Goal: Information Seeking & Learning: Check status

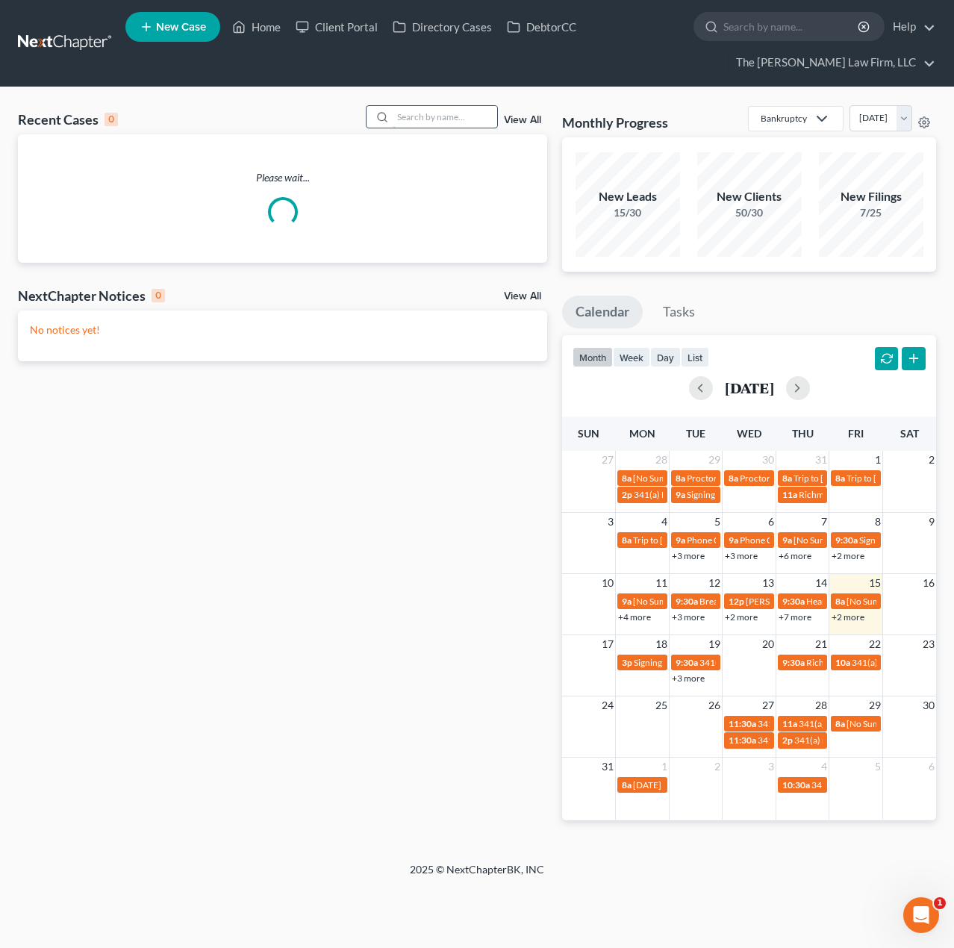
click at [402, 117] on input "search" at bounding box center [445, 117] width 105 height 22
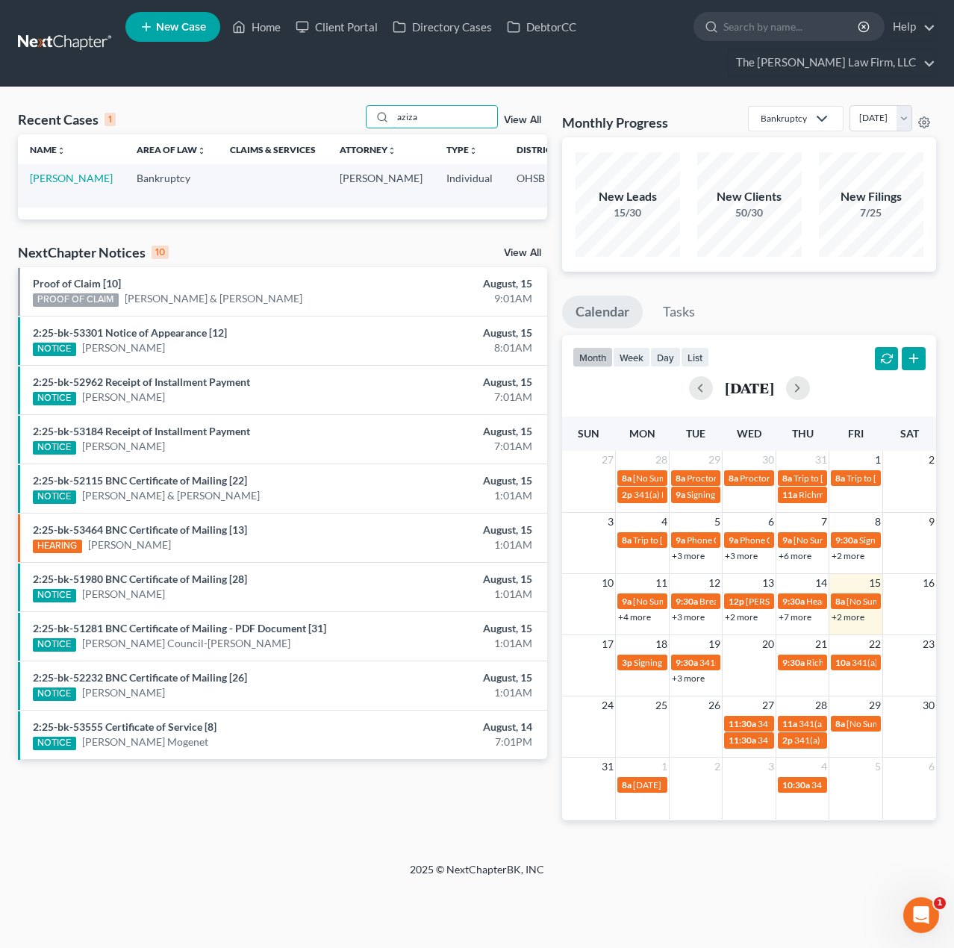
type input "aziza"
click at [43, 186] on td "[PERSON_NAME]" at bounding box center [71, 185] width 107 height 43
click at [45, 177] on link "[PERSON_NAME]" at bounding box center [71, 178] width 83 height 13
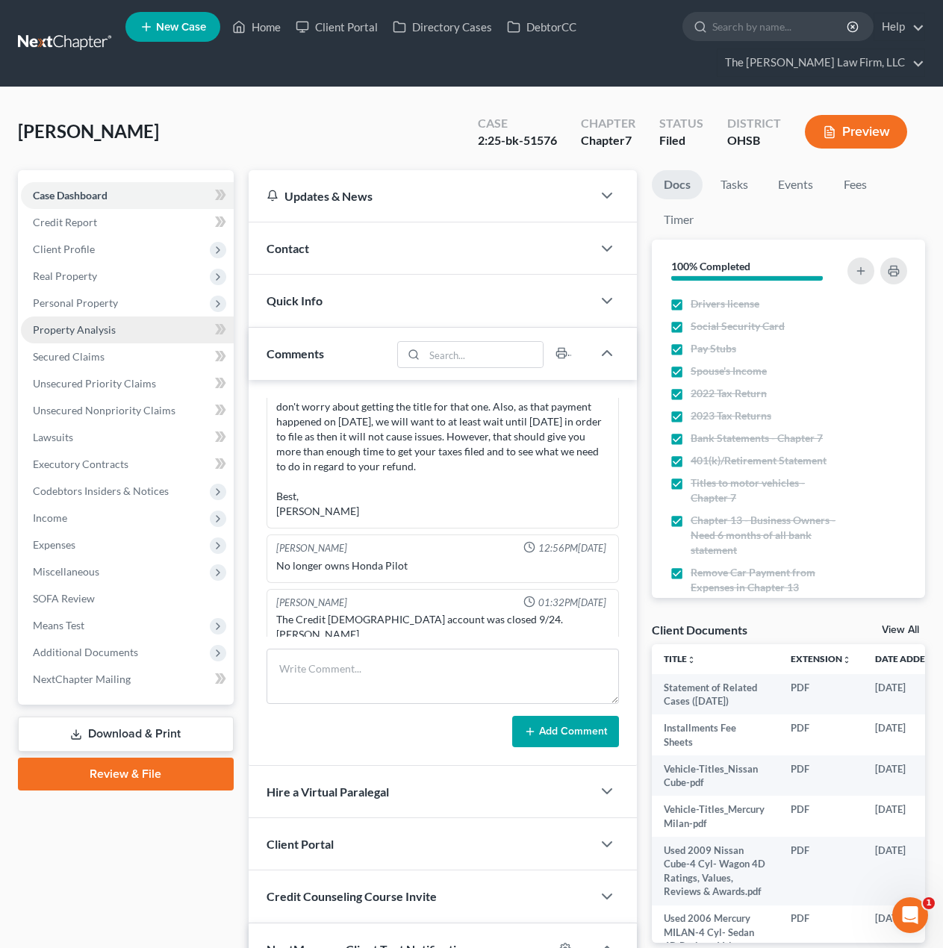
scroll to position [81, 0]
click at [107, 656] on span "Additional Documents" at bounding box center [85, 652] width 105 height 13
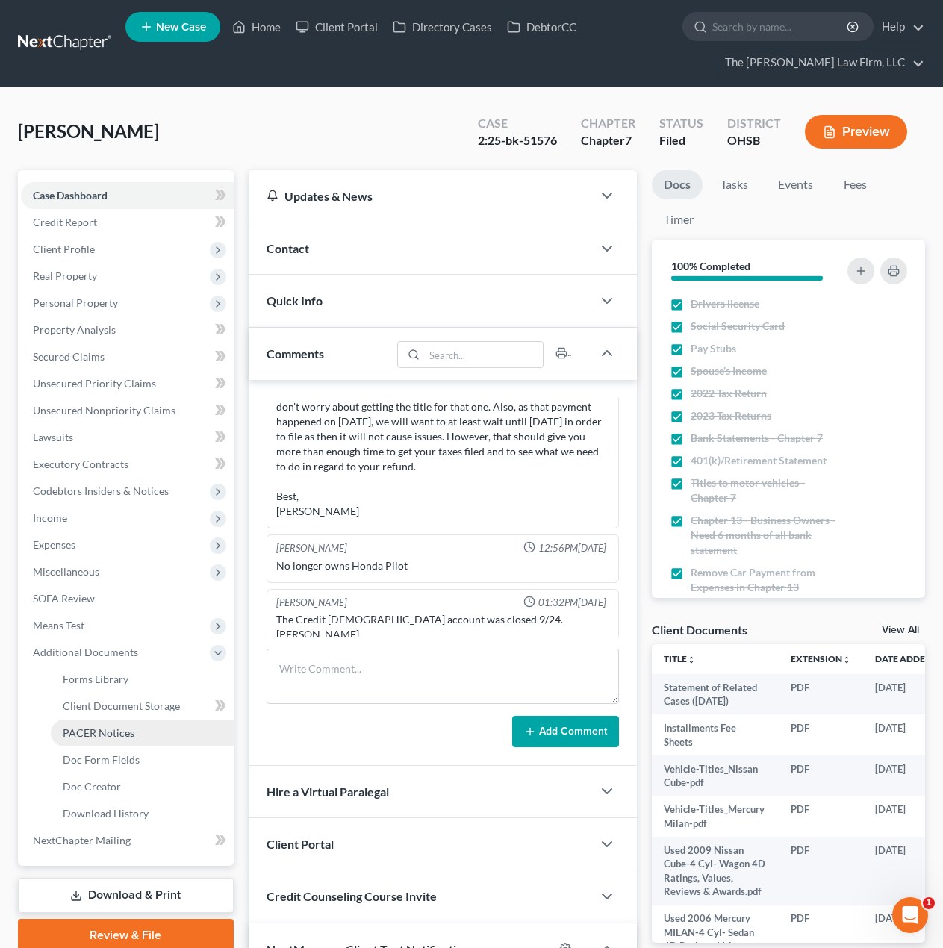
click at [106, 744] on link "PACER Notices" at bounding box center [142, 733] width 183 height 27
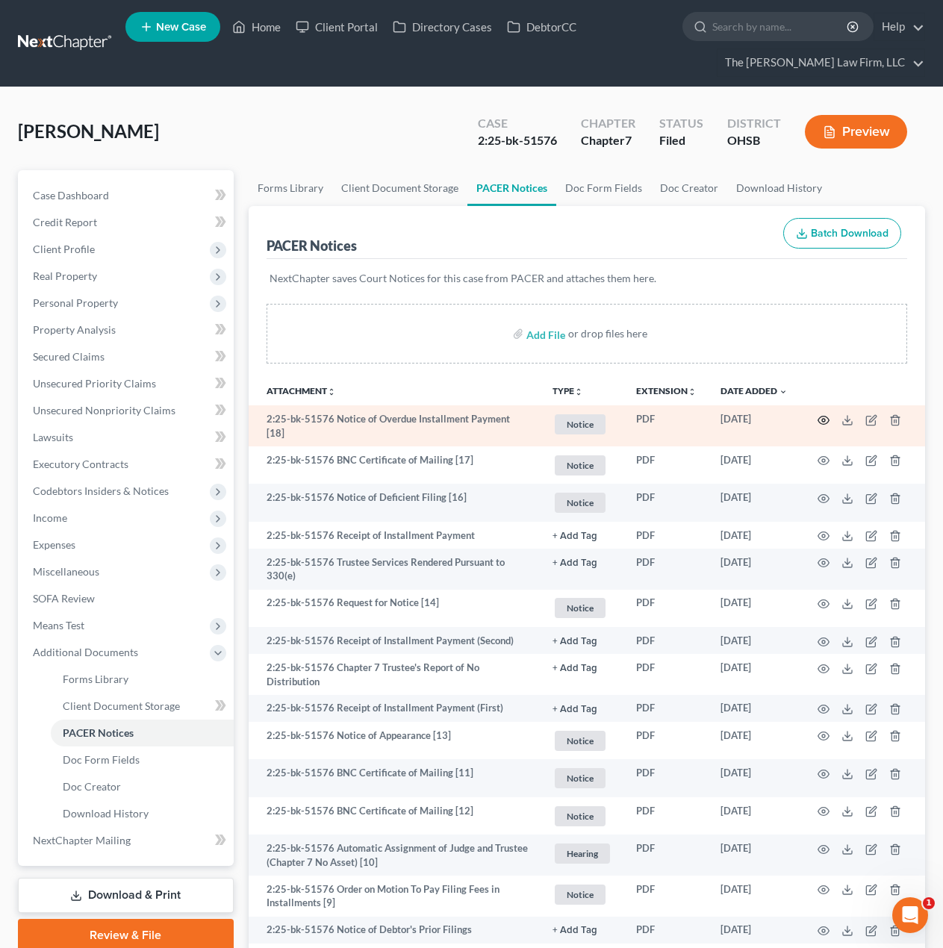
click at [826, 421] on icon "button" at bounding box center [823, 420] width 12 height 12
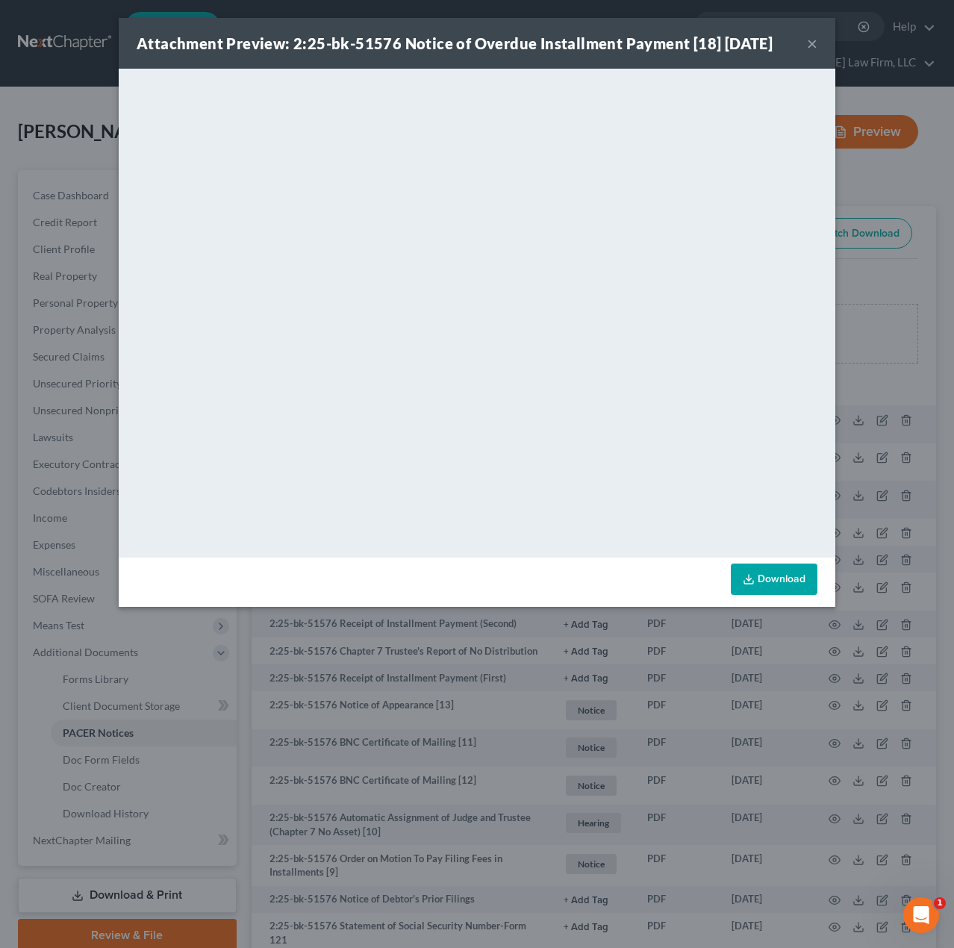
click at [812, 49] on button "×" at bounding box center [812, 43] width 10 height 18
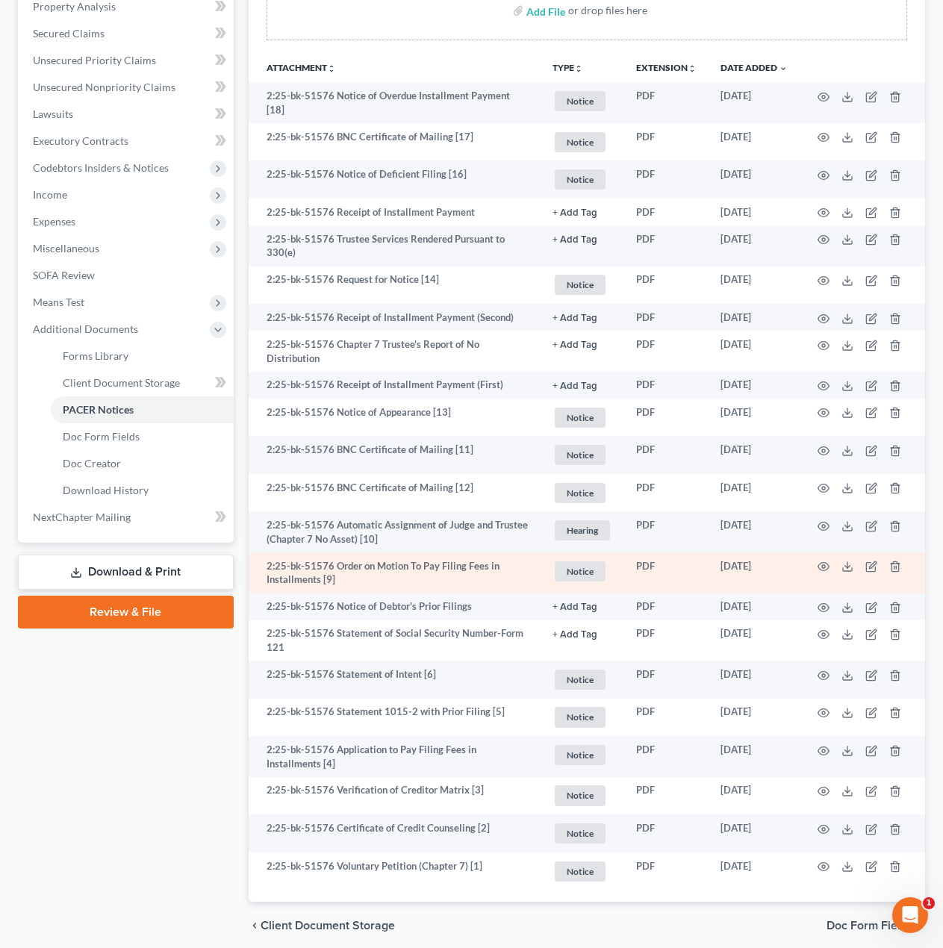
scroll to position [373, 0]
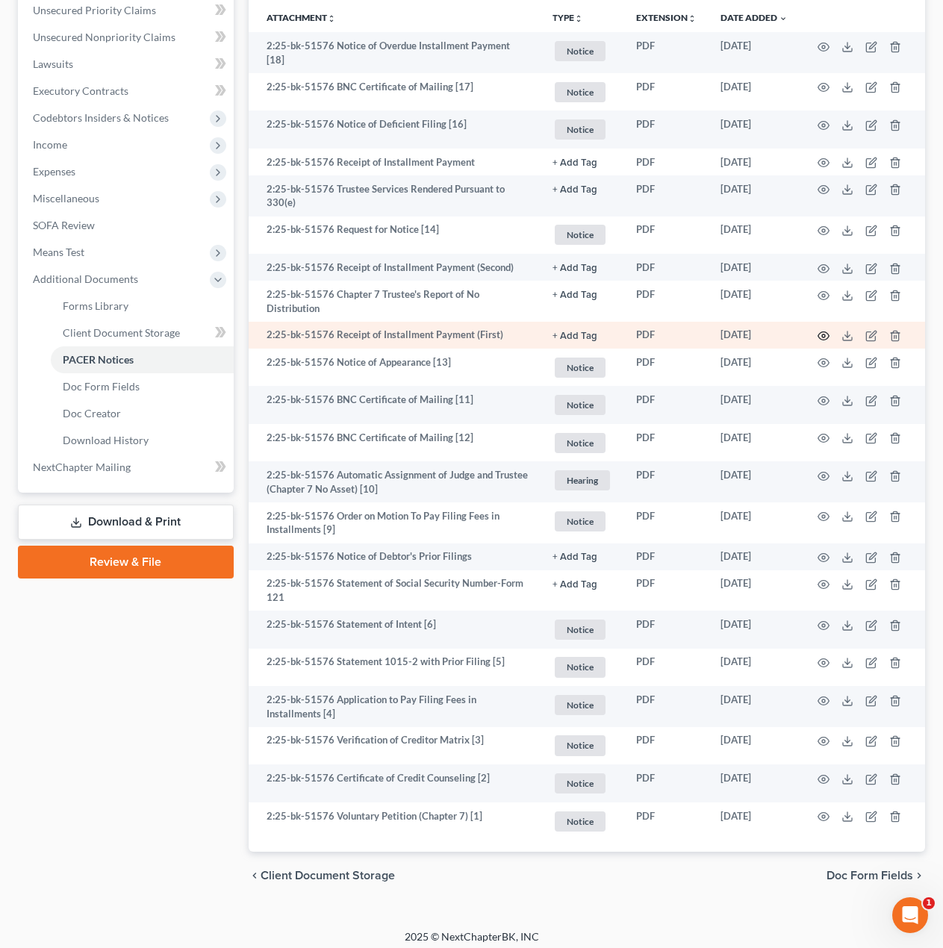
click at [827, 332] on icon "button" at bounding box center [823, 336] width 11 height 8
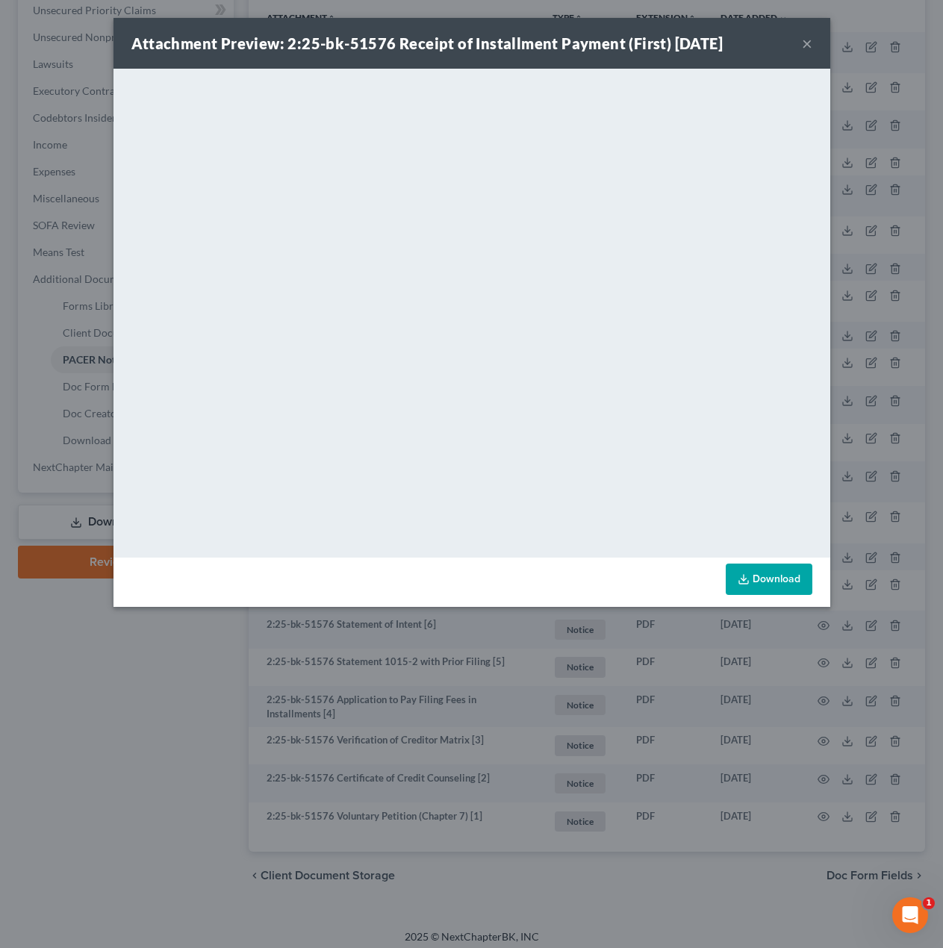
scroll to position [352, 0]
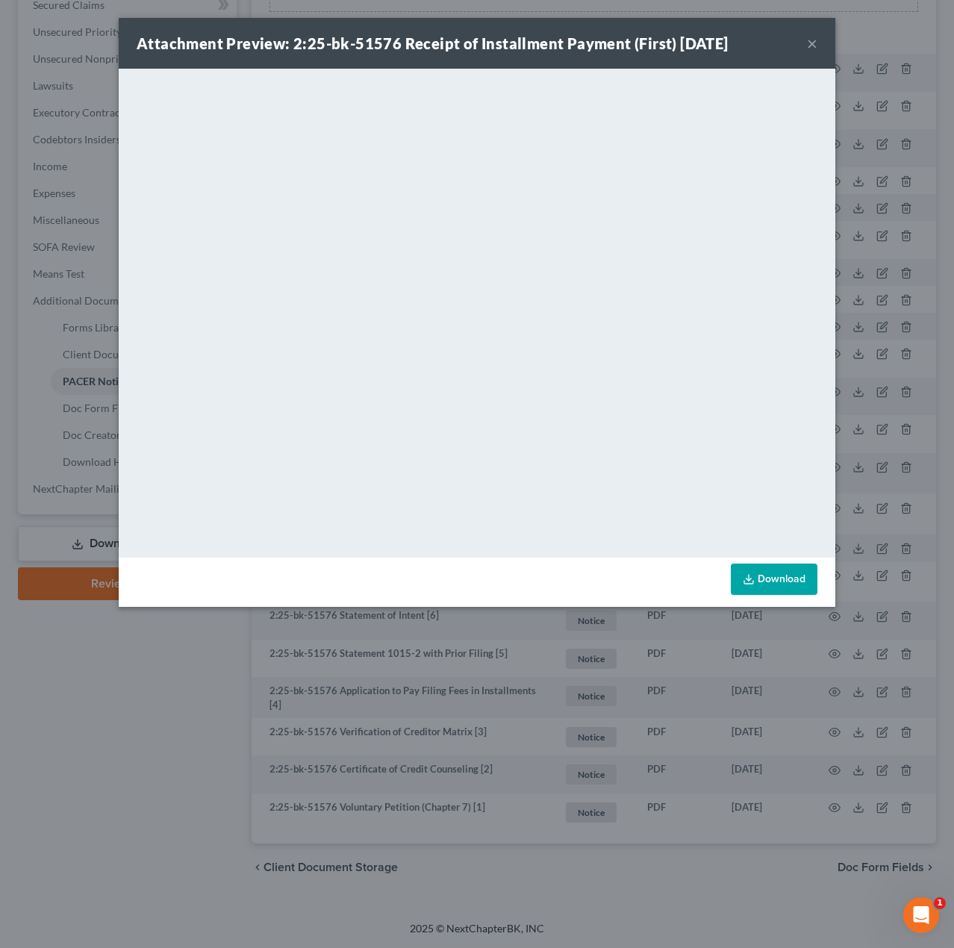
click at [813, 48] on button "×" at bounding box center [812, 43] width 10 height 18
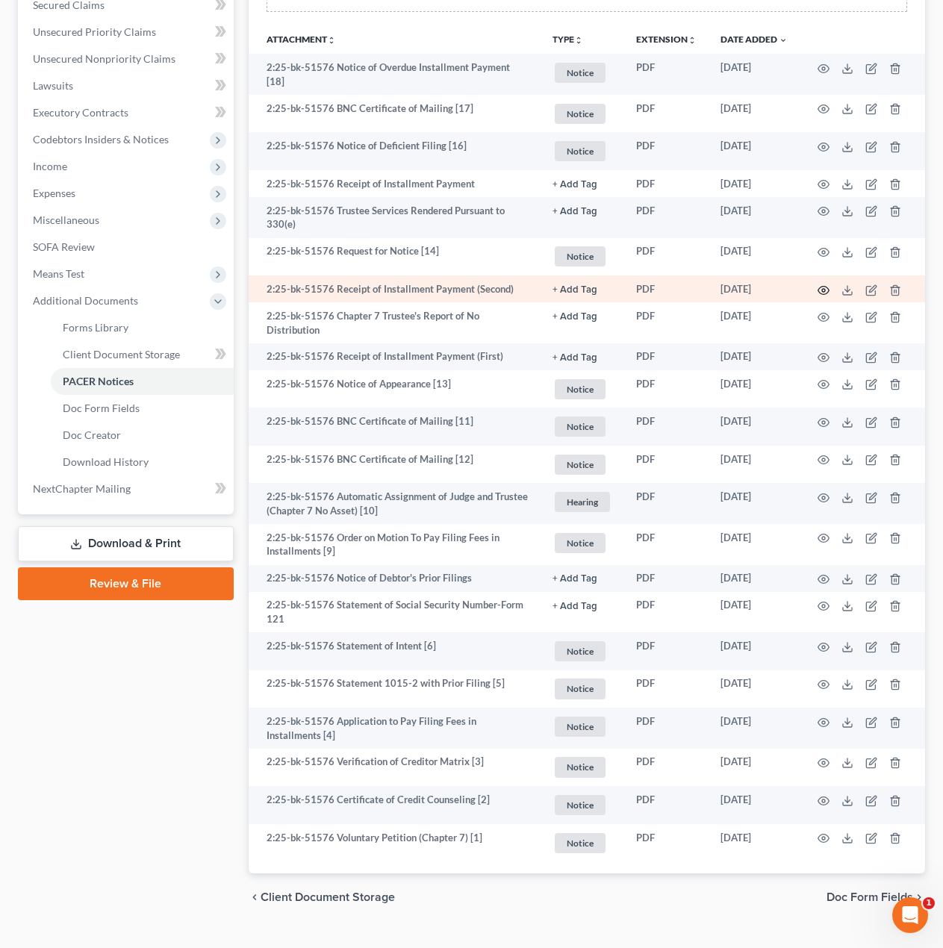
click at [818, 286] on icon "button" at bounding box center [823, 290] width 11 height 8
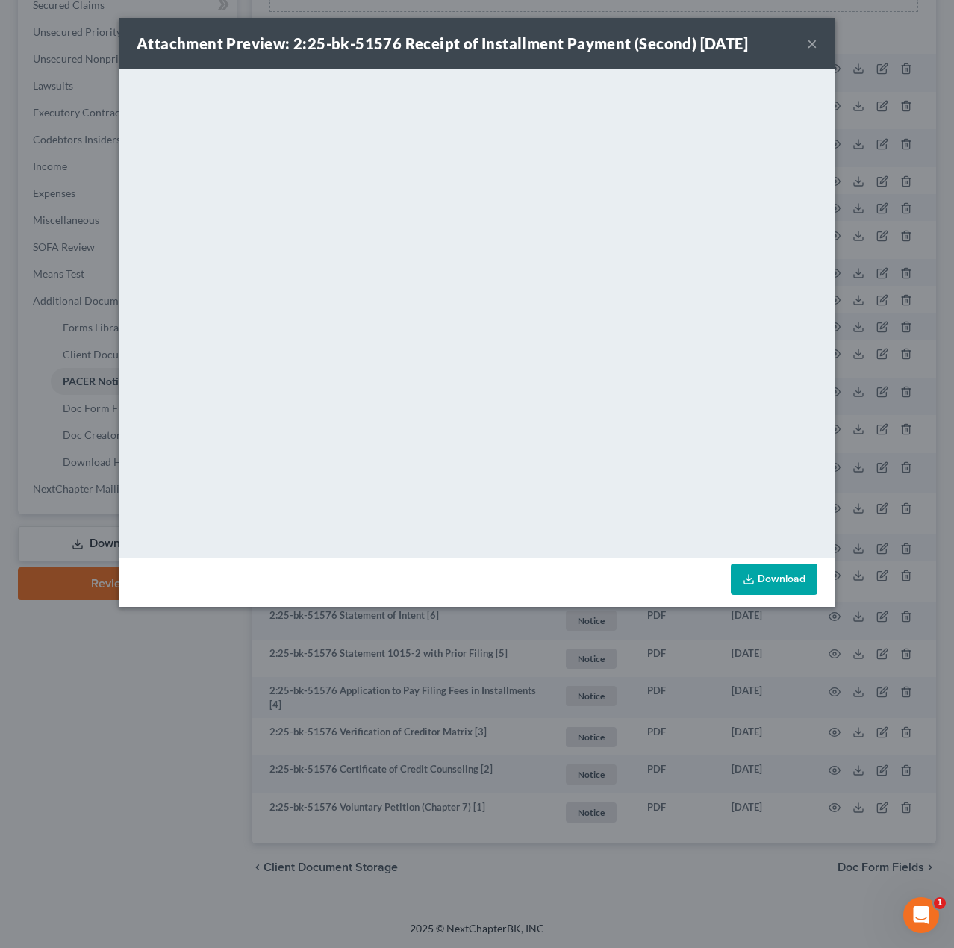
click at [807, 42] on button "×" at bounding box center [812, 43] width 10 height 18
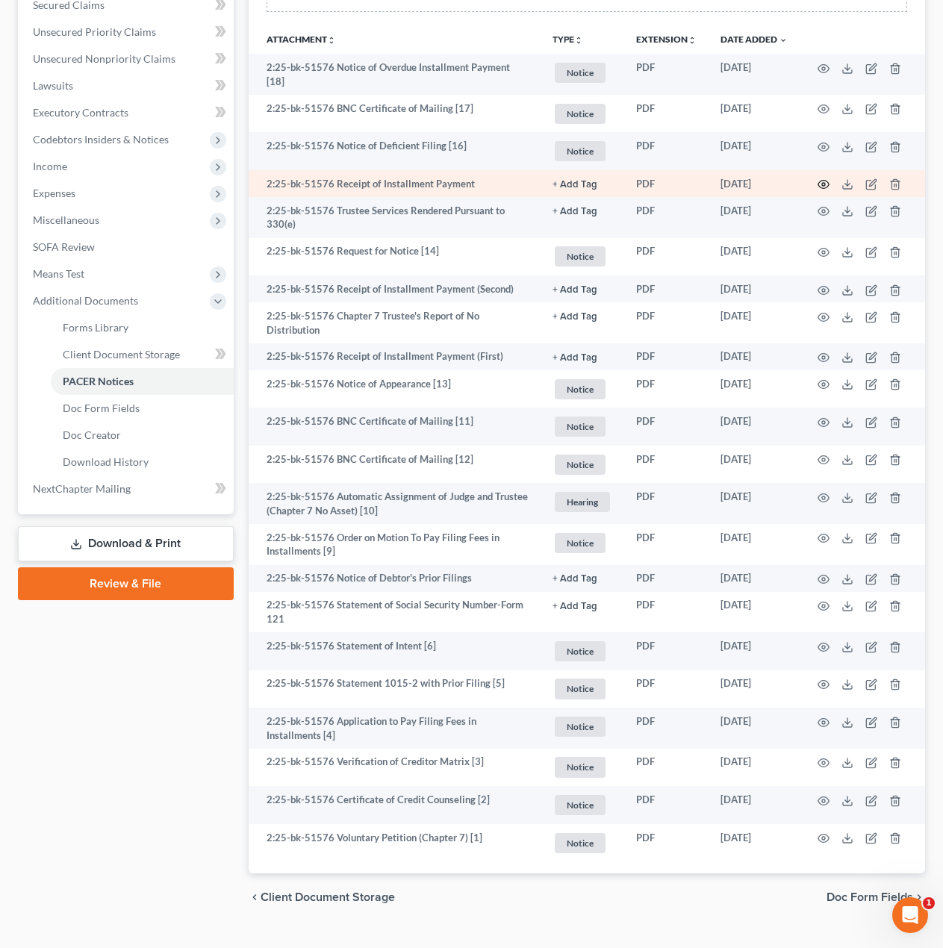
click at [820, 184] on icon "button" at bounding box center [823, 184] width 12 height 12
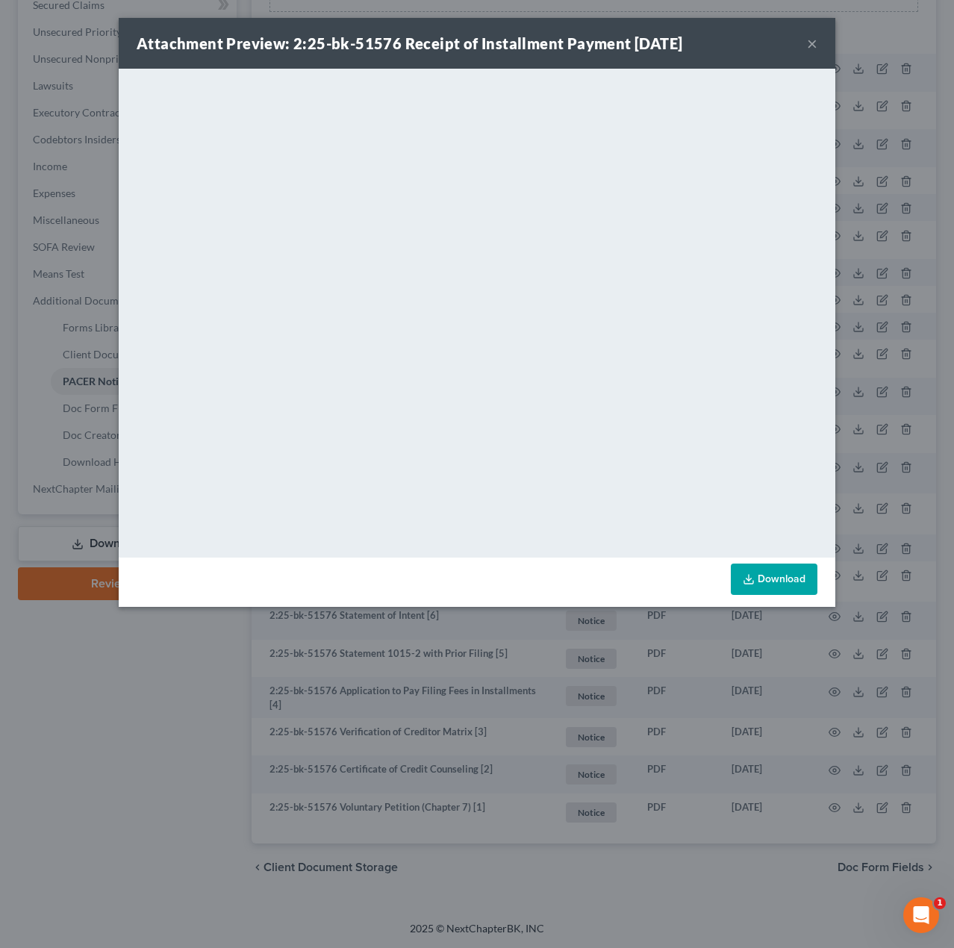
click at [808, 43] on button "×" at bounding box center [812, 43] width 10 height 18
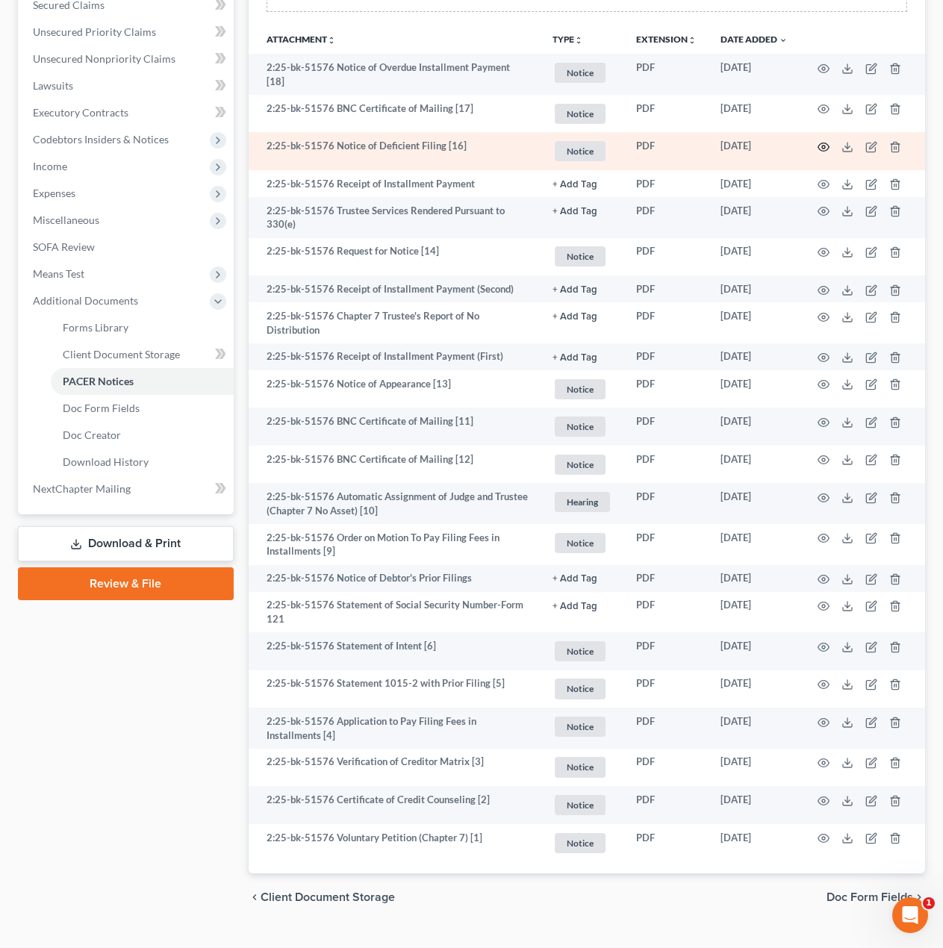
click at [821, 146] on icon "button" at bounding box center [823, 147] width 12 height 12
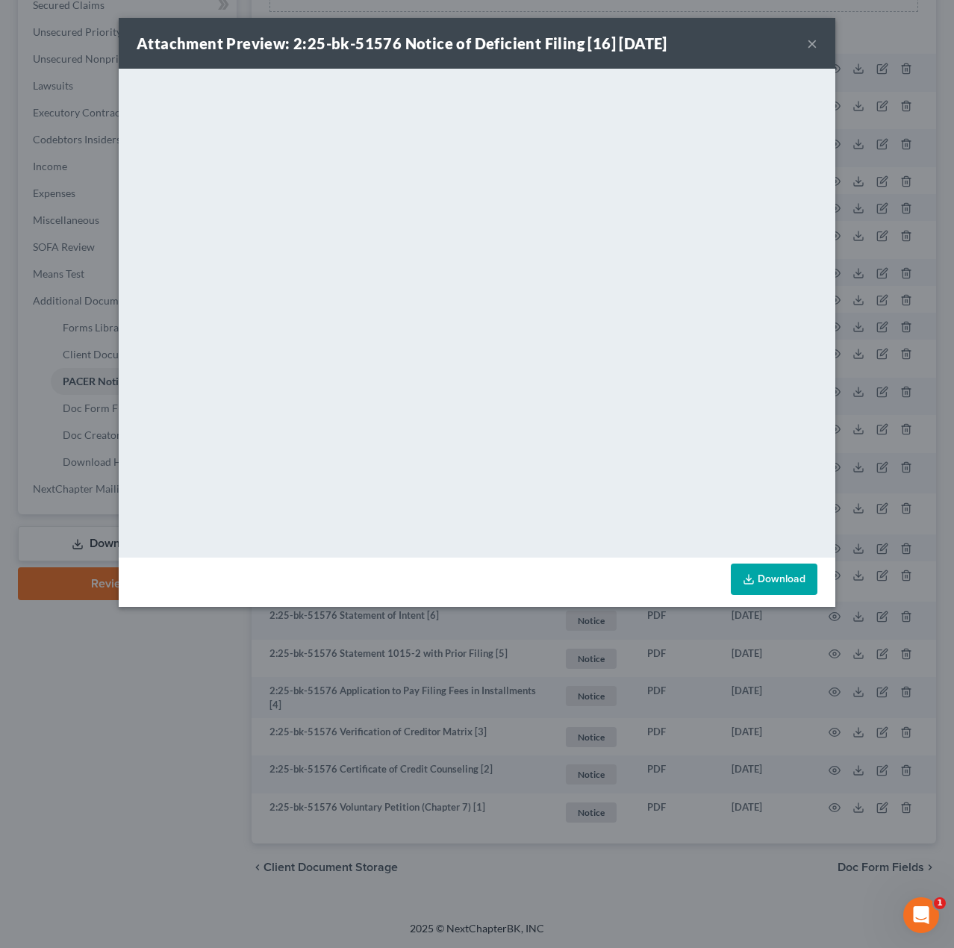
click at [811, 40] on button "×" at bounding box center [812, 43] width 10 height 18
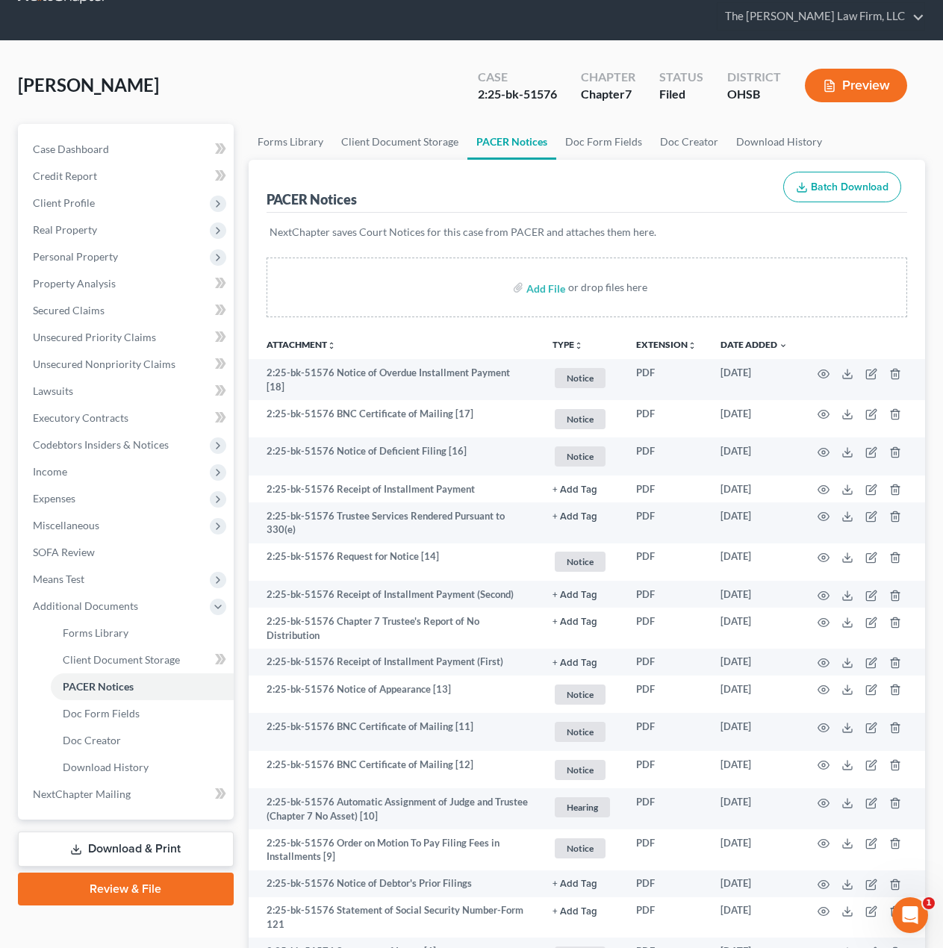
scroll to position [0, 0]
